Goal: Find specific page/section: Find specific page/section

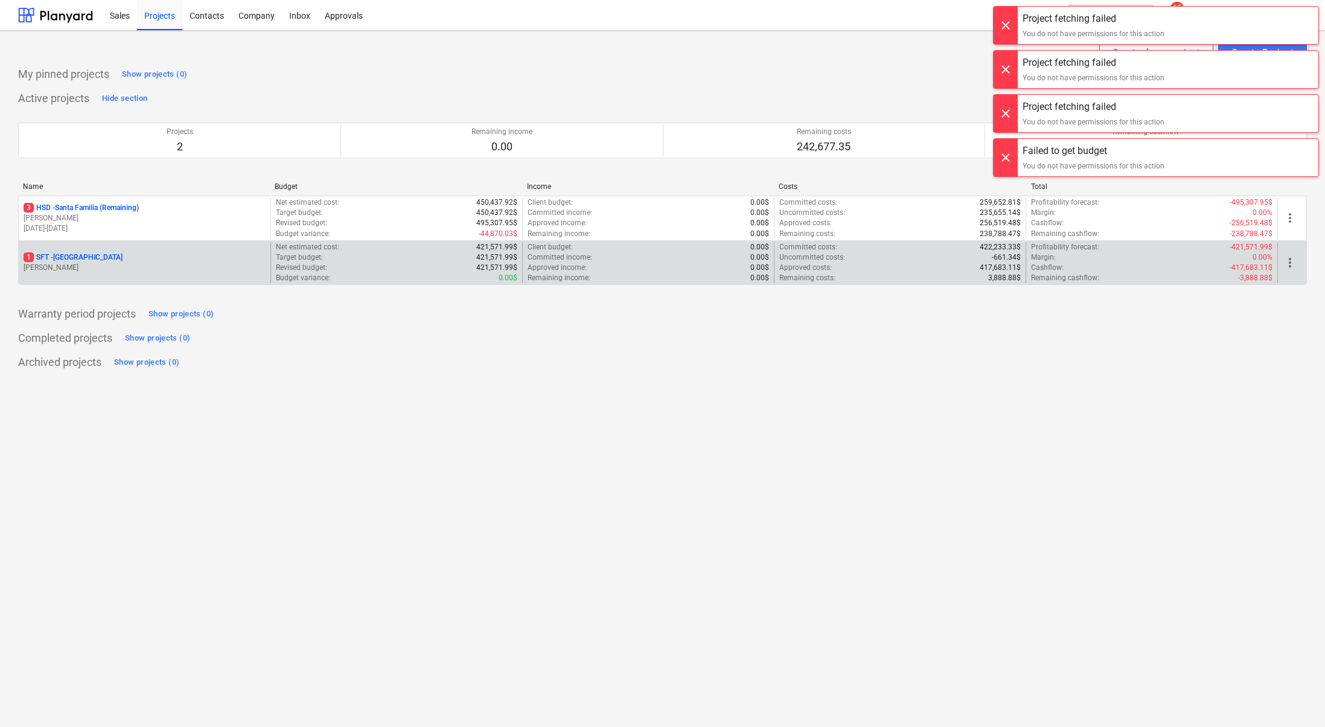
click at [68, 215] on p "[PERSON_NAME]" at bounding box center [145, 218] width 242 height 10
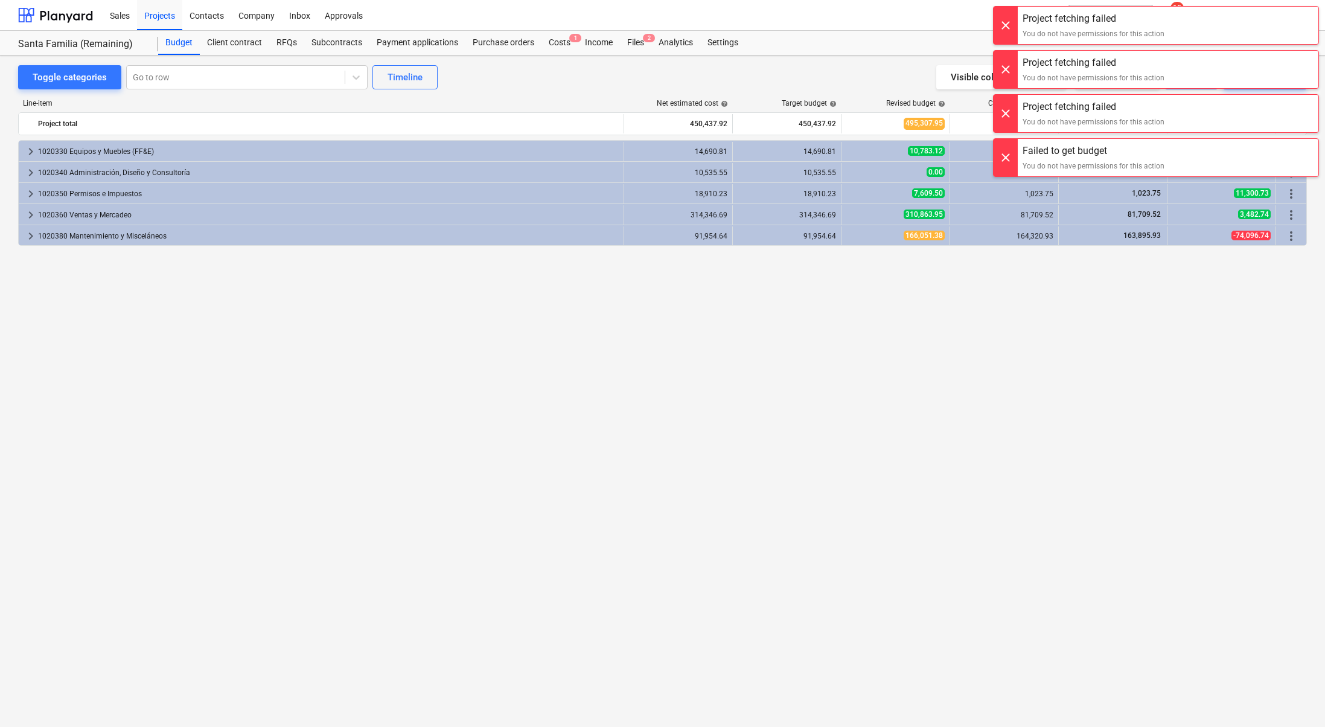
click at [1009, 22] on div at bounding box center [1006, 25] width 24 height 37
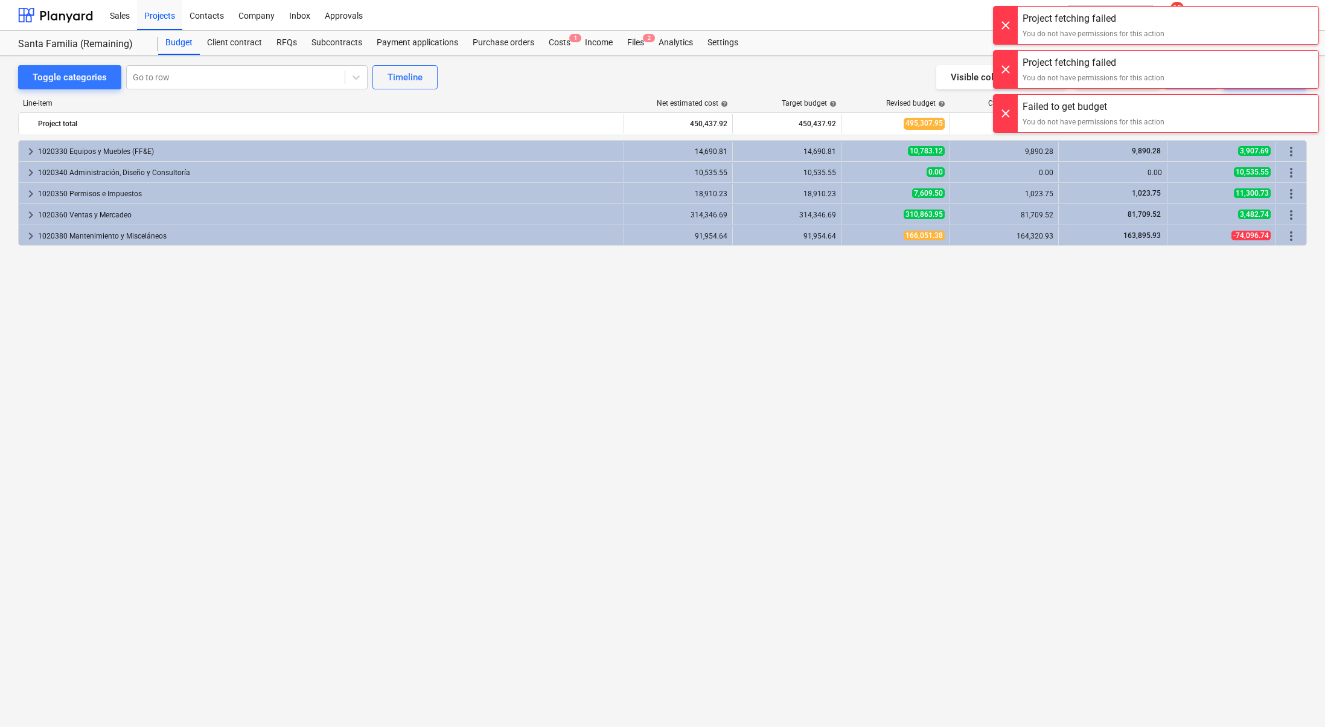
click at [1009, 22] on div at bounding box center [1006, 25] width 24 height 37
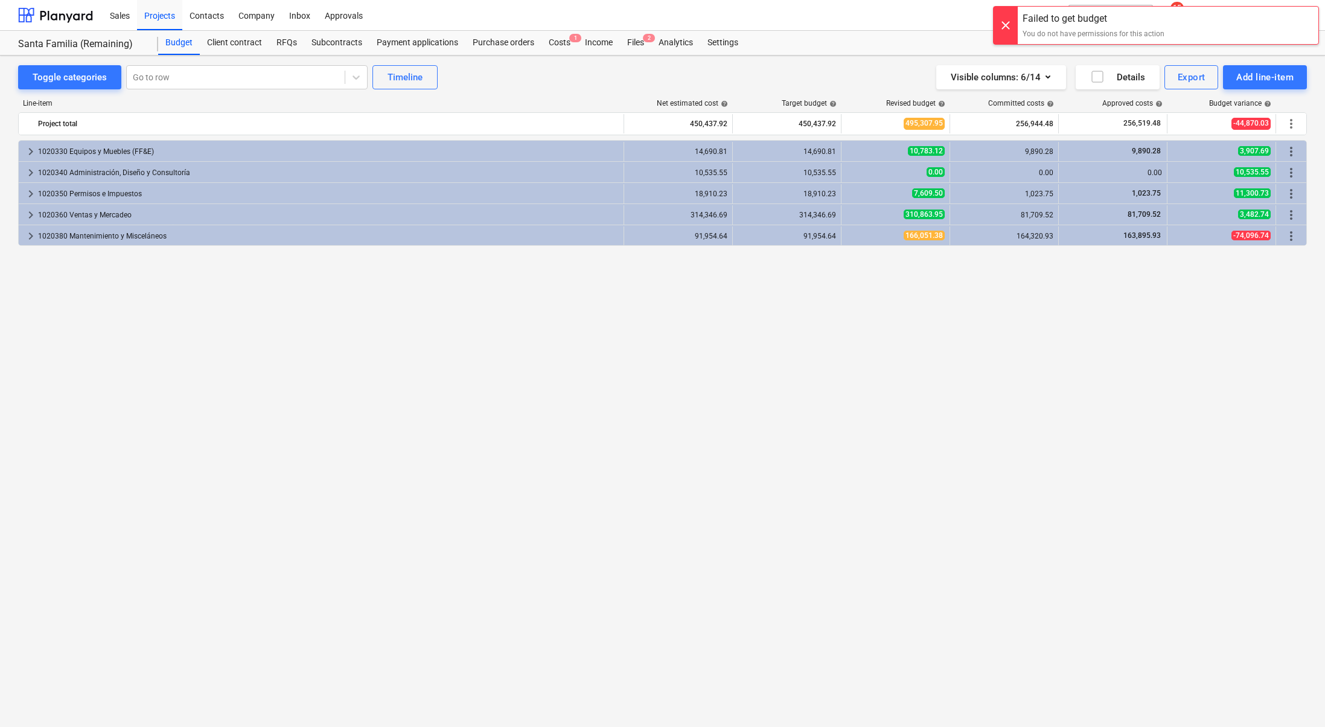
click at [1009, 22] on div at bounding box center [1006, 25] width 24 height 37
click at [1286, 12] on span "[PERSON_NAME]" at bounding box center [1261, 15] width 60 height 10
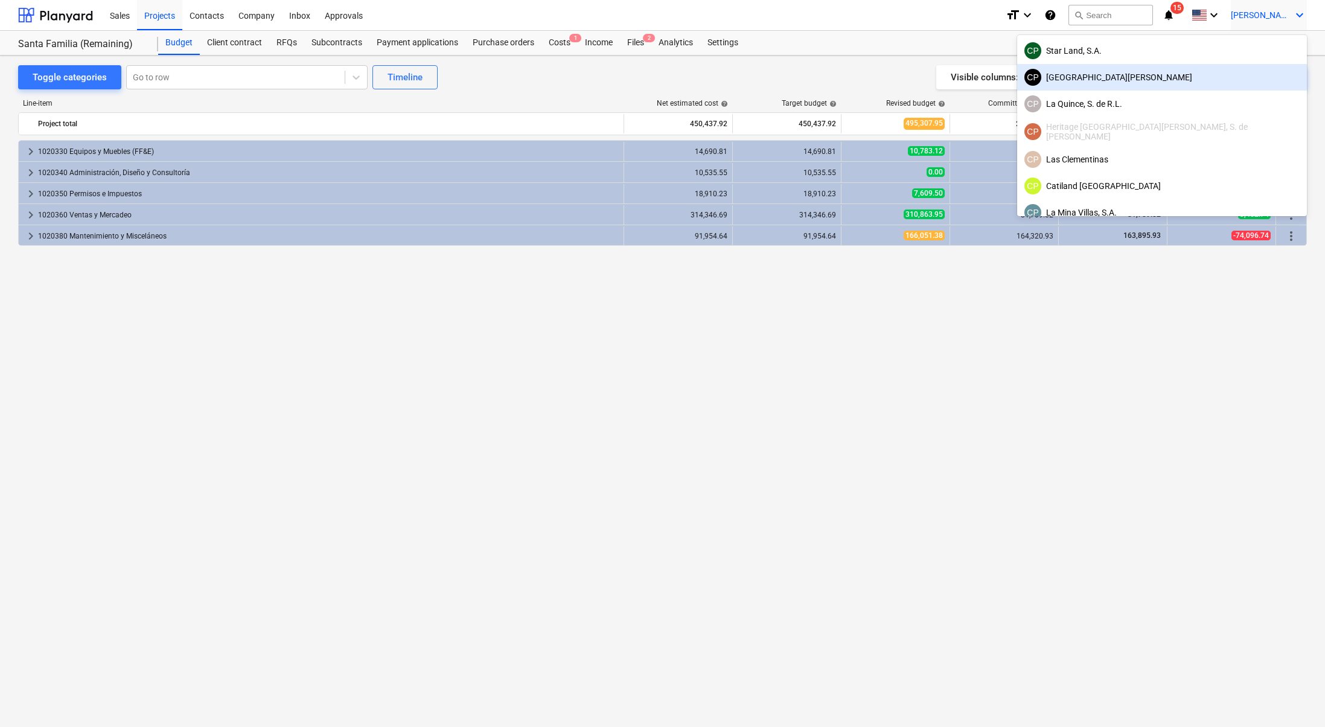
click at [1243, 74] on div "[GEOGRAPHIC_DATA][PERSON_NAME]" at bounding box center [1161, 77] width 275 height 17
